Goal: Task Accomplishment & Management: Manage account settings

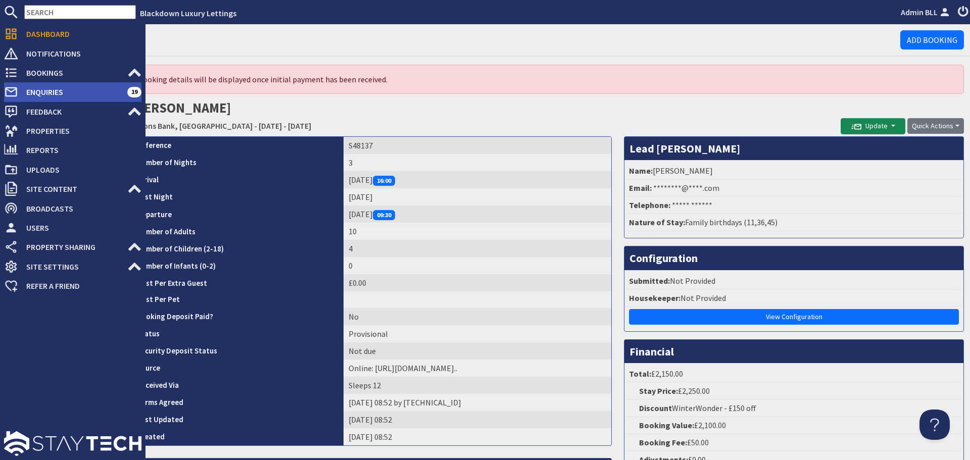
click at [43, 96] on span "Enquiries" at bounding box center [72, 92] width 109 height 16
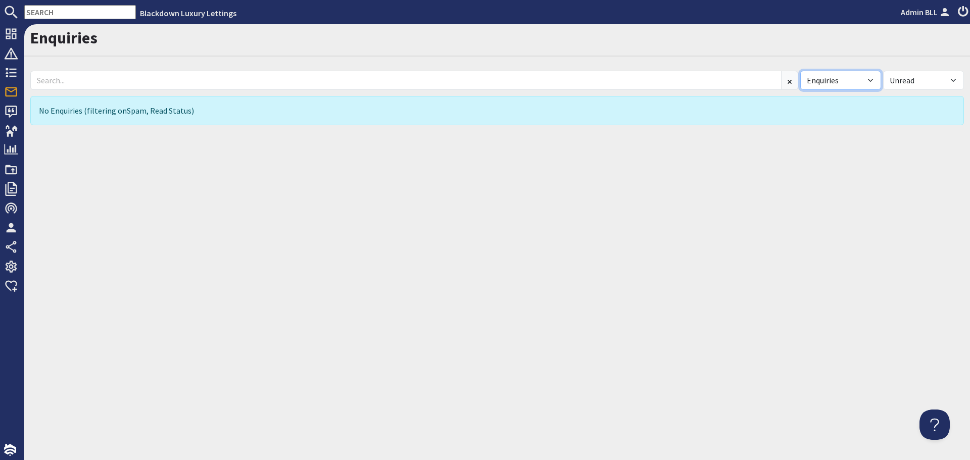
click at [817, 72] on select "All Enquiries Spam" at bounding box center [840, 80] width 81 height 19
click at [800, 71] on select "All Enquiries Spam" at bounding box center [840, 80] width 81 height 19
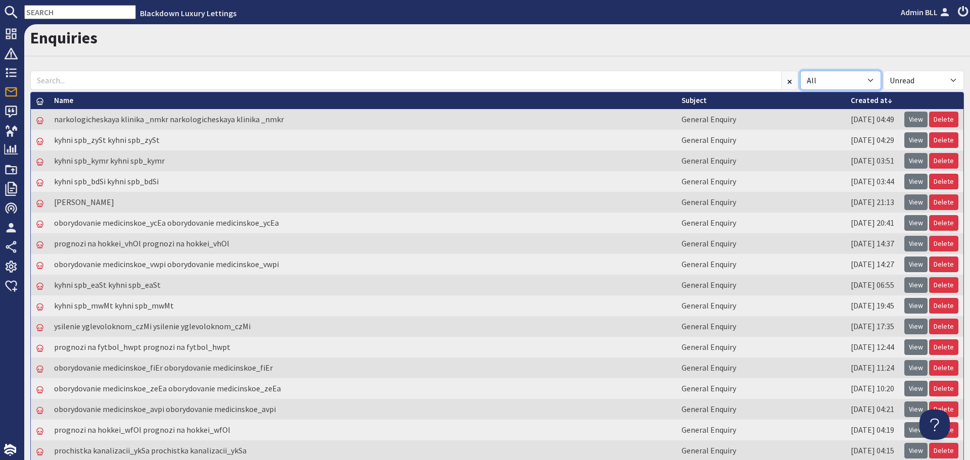
click at [813, 75] on select "All Enquiries Spam" at bounding box center [840, 80] width 81 height 19
select select "spam"
click at [800, 71] on select "All Enquiries Spam" at bounding box center [840, 80] width 81 height 19
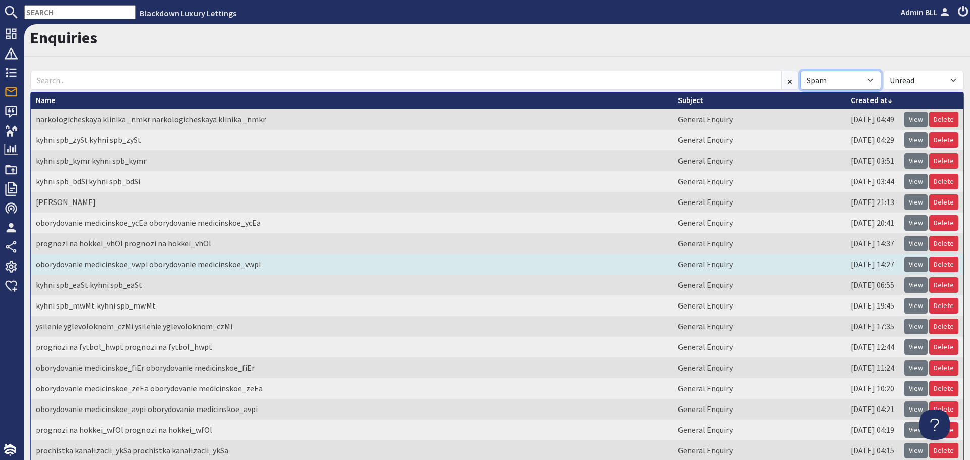
scroll to position [141, 0]
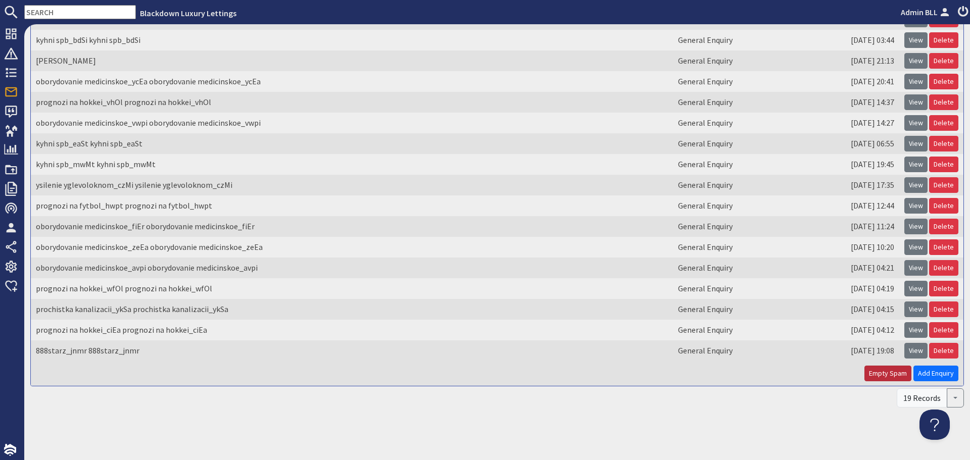
click at [873, 370] on button "Empty Spam" at bounding box center [887, 374] width 47 height 16
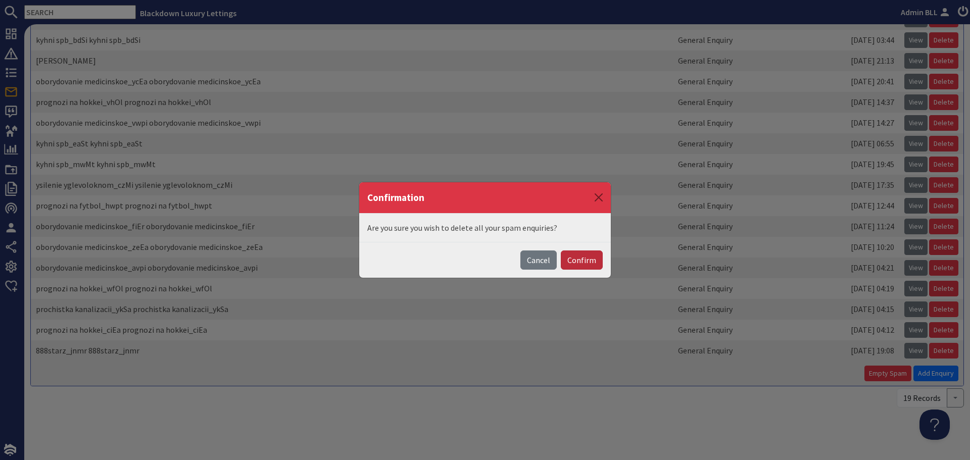
click at [591, 258] on button "Confirm" at bounding box center [582, 260] width 42 height 19
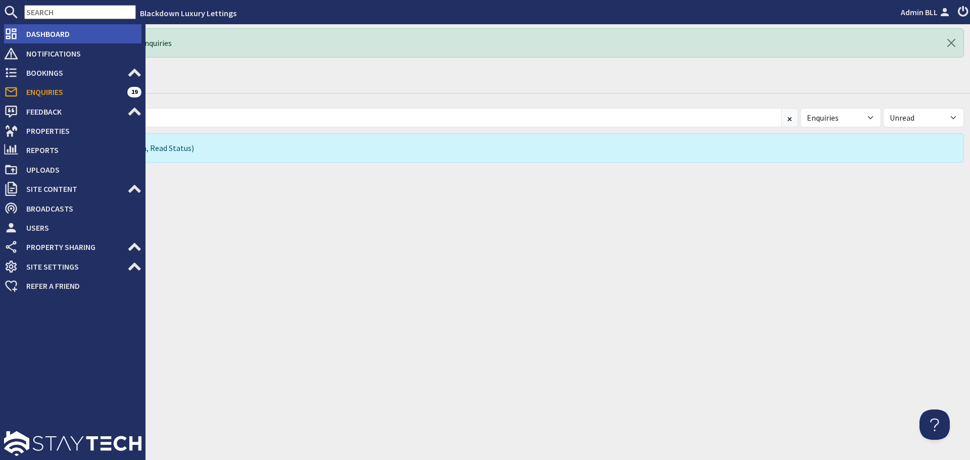
click at [31, 39] on span "Dashboard" at bounding box center [79, 34] width 123 height 16
